Goal: Transaction & Acquisition: Purchase product/service

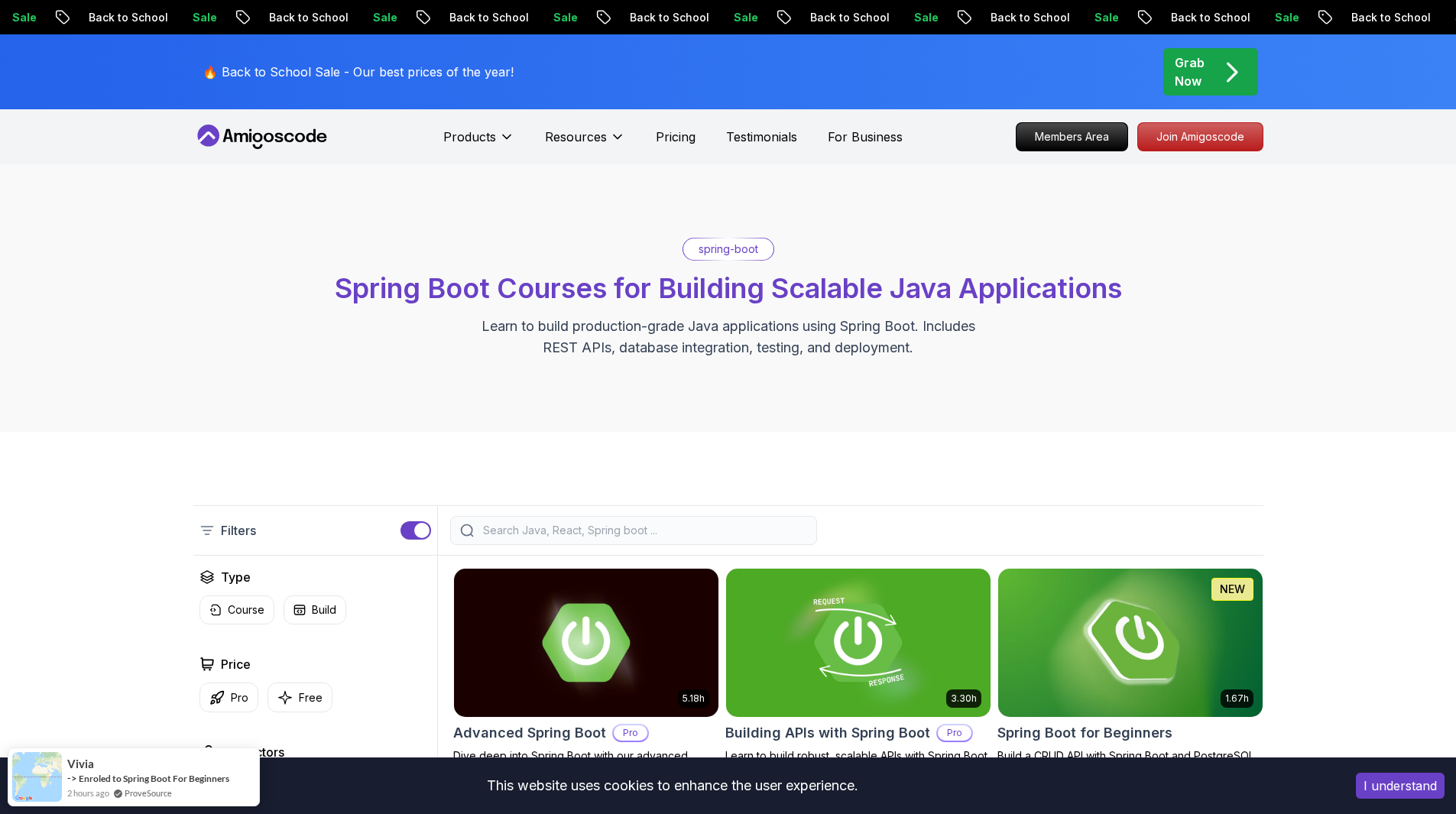
click at [425, 20] on p "Back to School" at bounding box center [477, 17] width 104 height 15
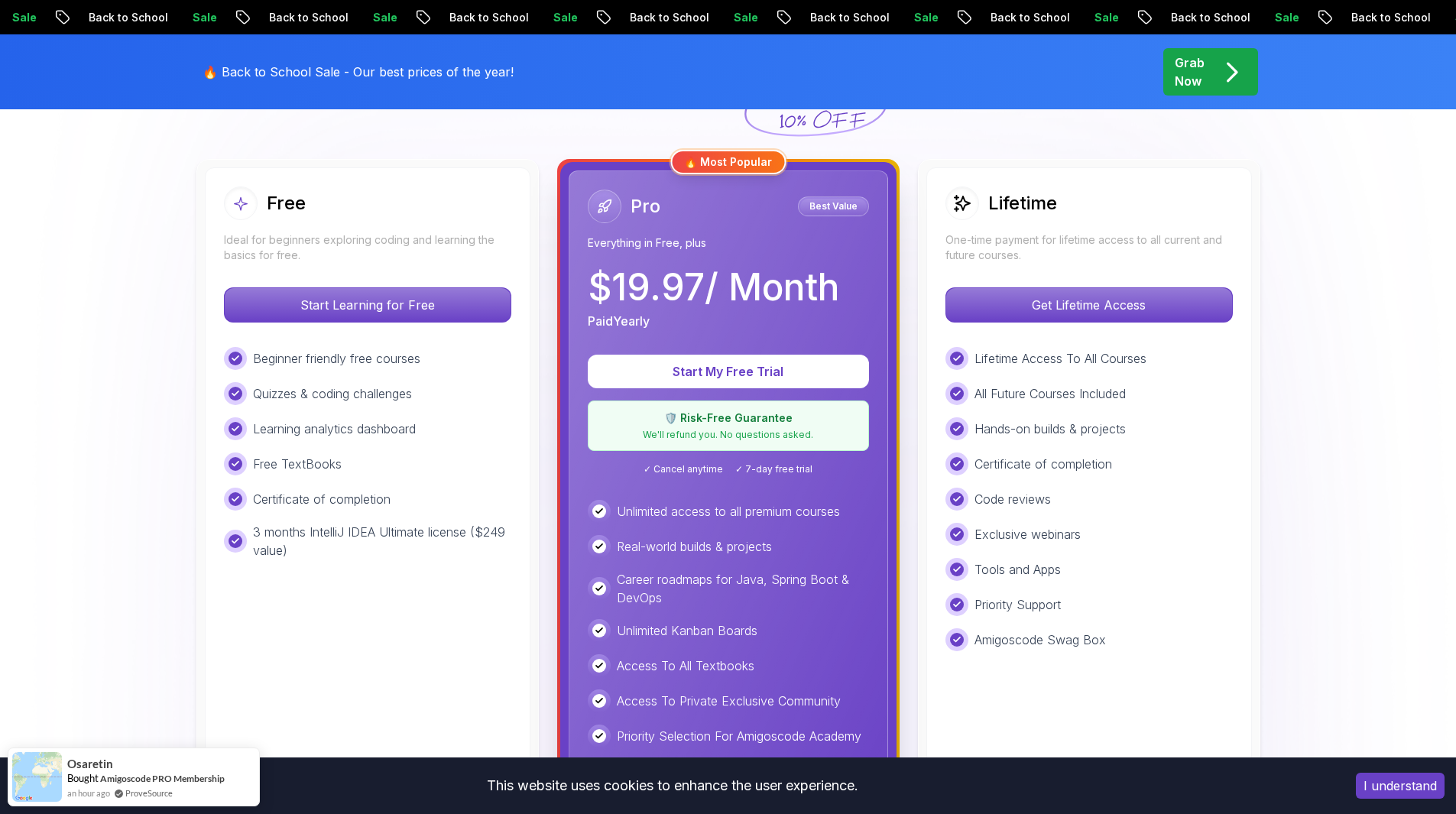
scroll to position [383, 0]
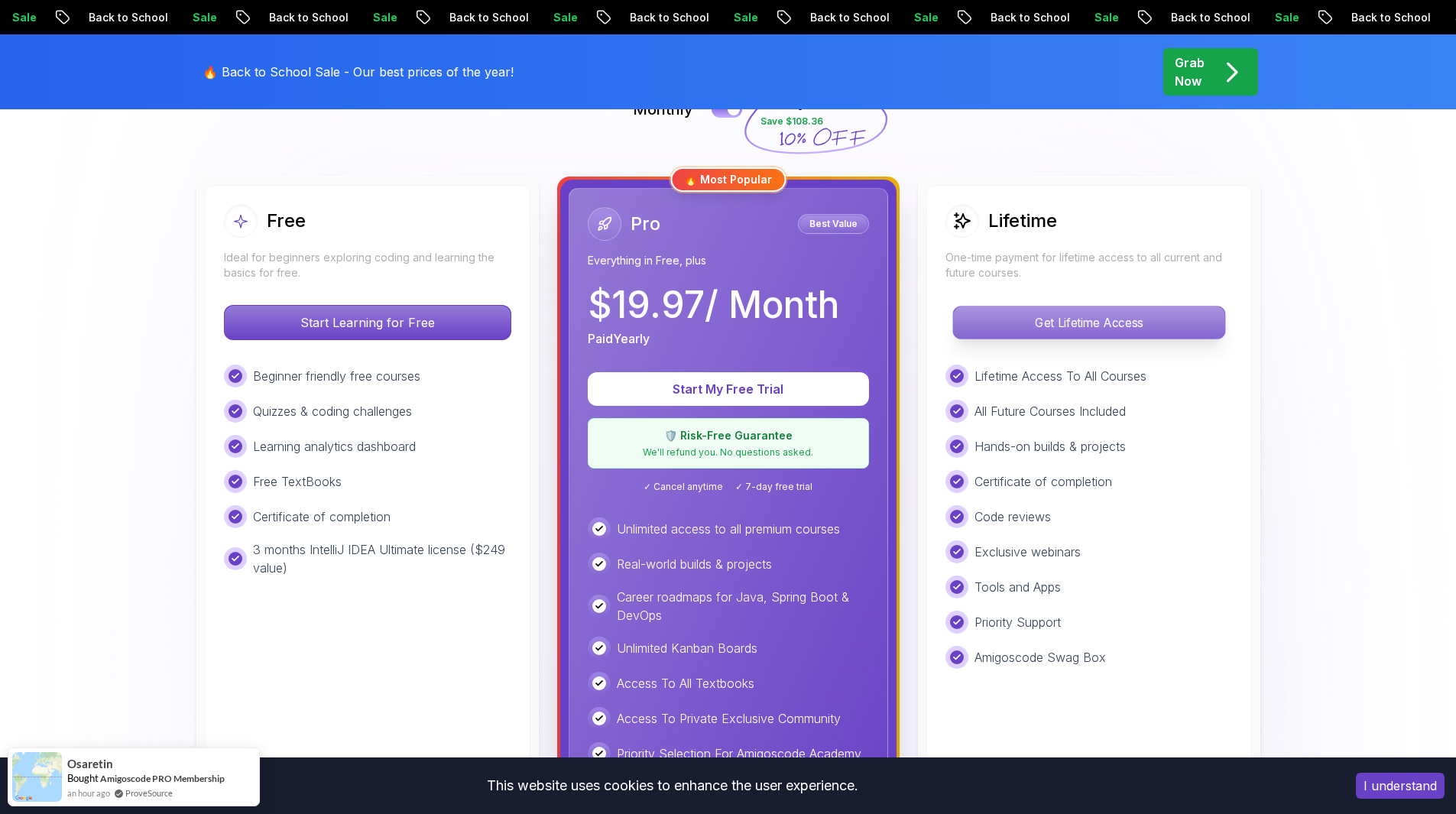
click at [1045, 320] on p "Get Lifetime Access" at bounding box center [1089, 322] width 271 height 32
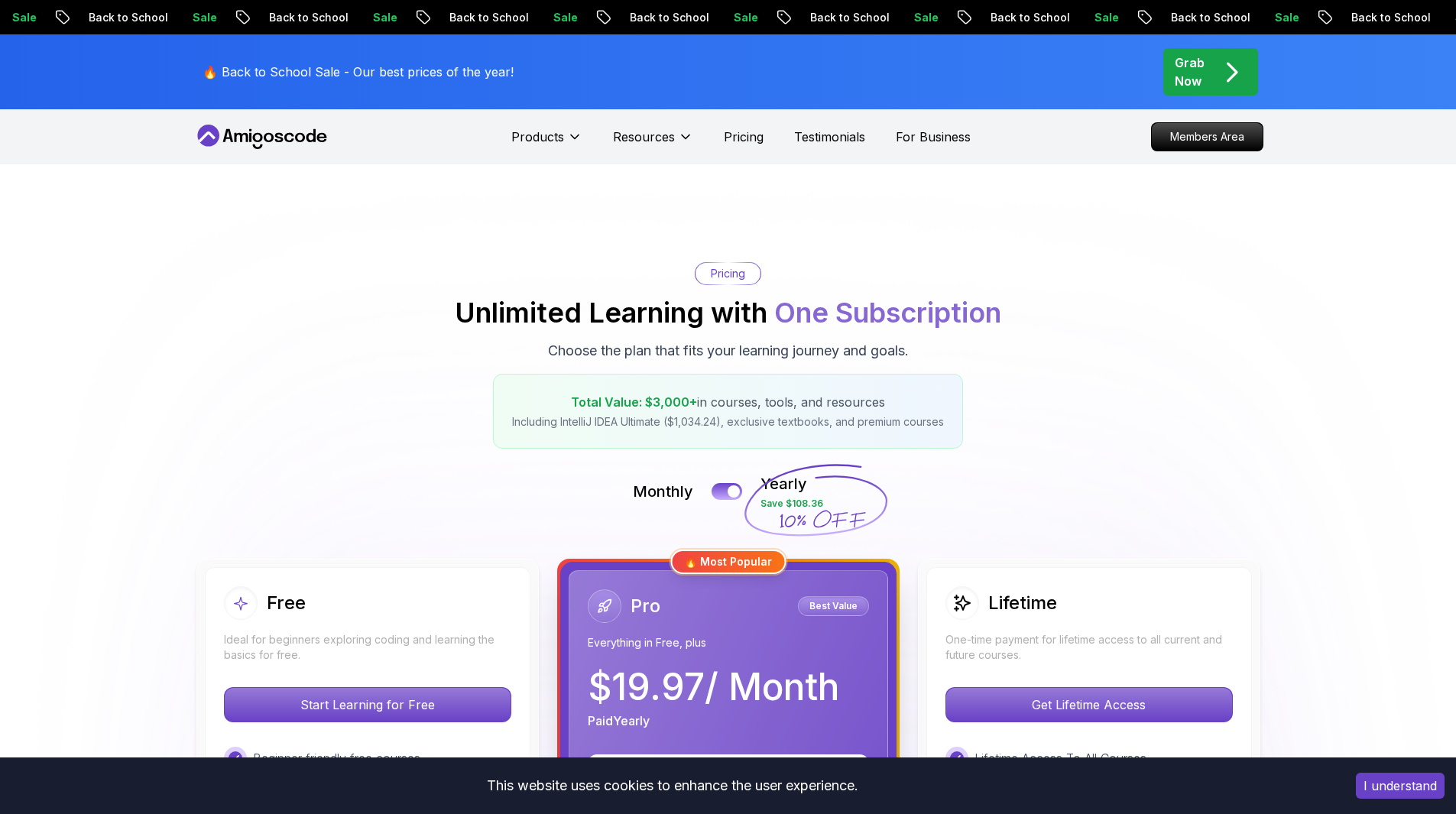
scroll to position [383, 0]
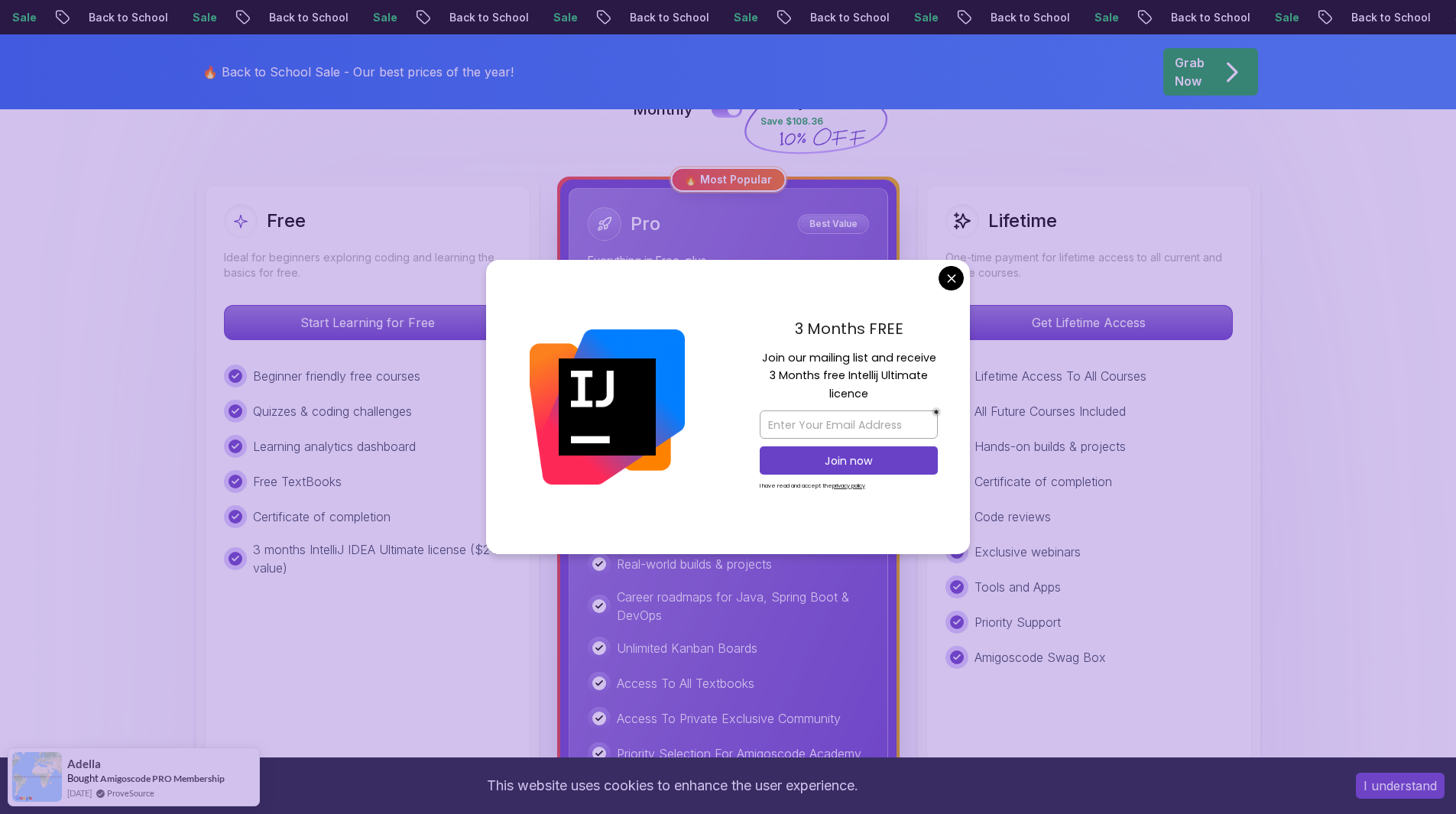
click at [36, 267] on img at bounding box center [728, 741] width 1456 height 1919
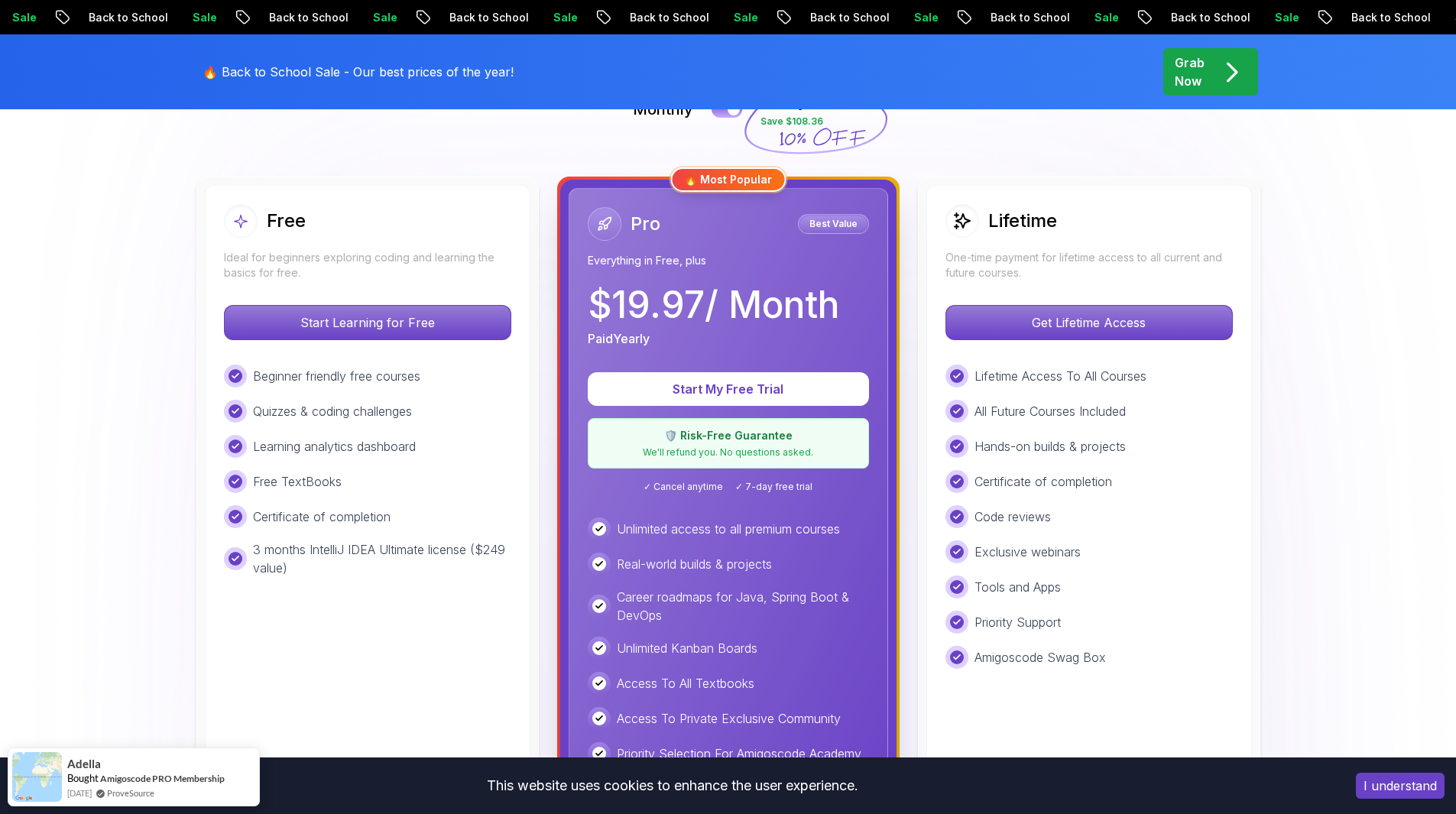
click at [569, 152] on img at bounding box center [728, 741] width 1456 height 1919
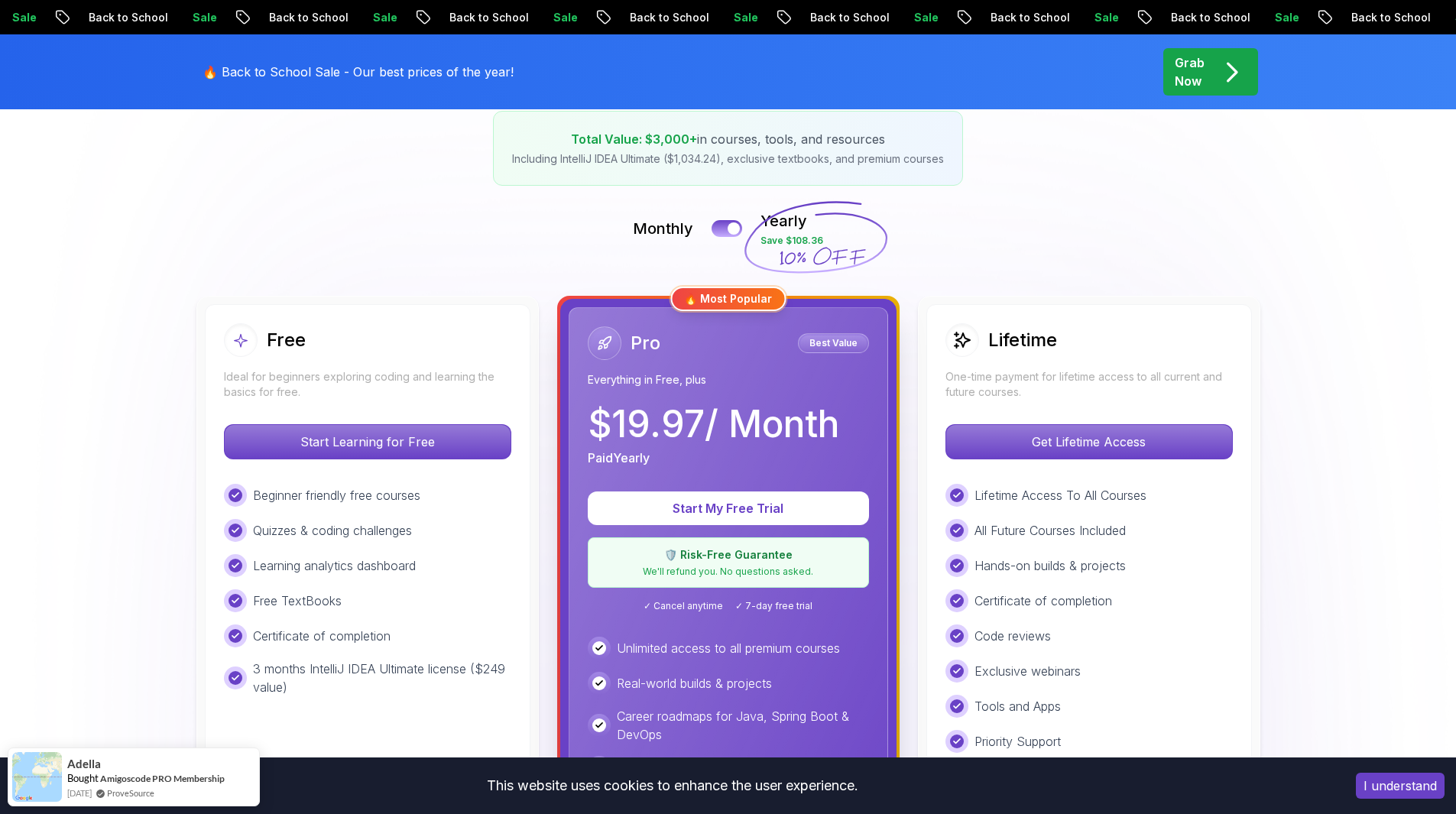
scroll to position [0, 0]
